Goal: Information Seeking & Learning: Check status

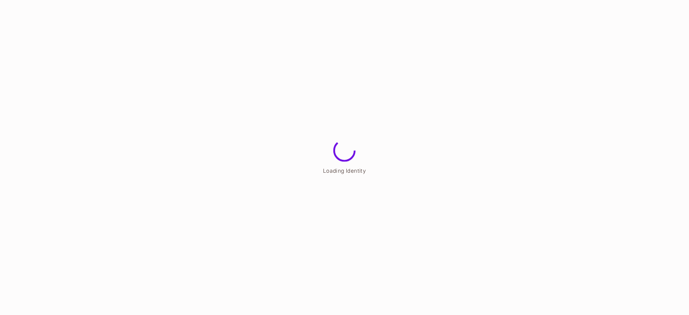
click at [311, 0] on html "Loading Identity" at bounding box center [344, 0] width 689 height 0
